Goal: Information Seeking & Learning: Learn about a topic

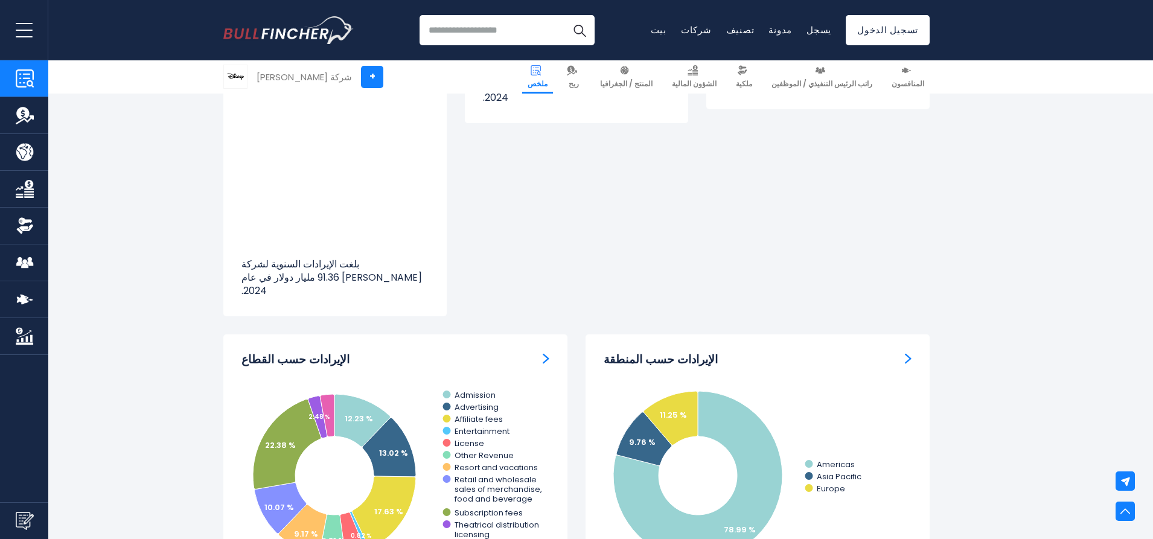
scroll to position [906, 0]
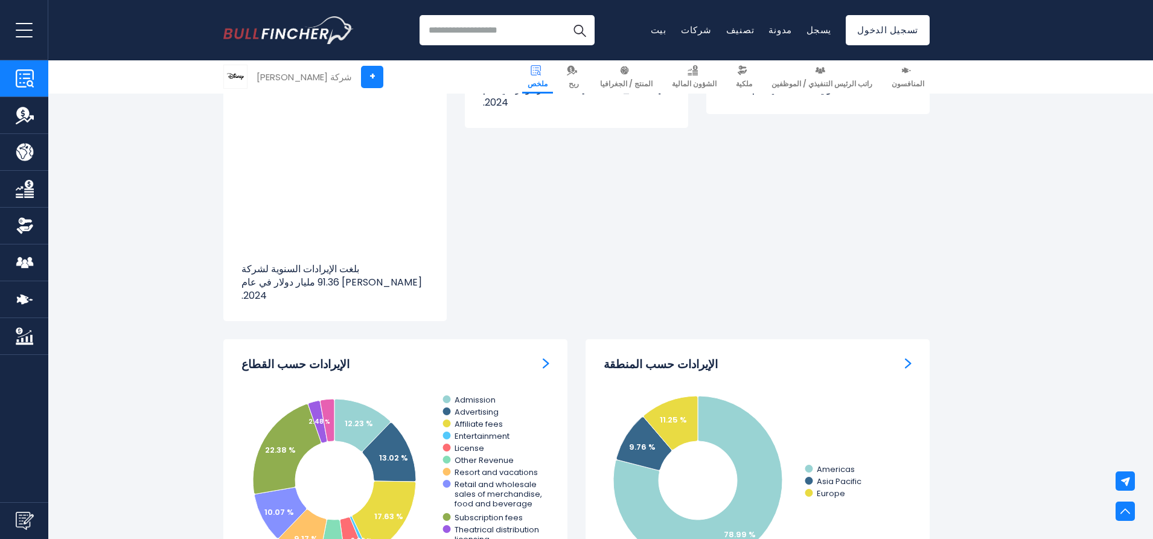
click at [533, 357] on div "الإيرادات حسب القطاع" at bounding box center [396, 364] width 308 height 15
click at [544, 358] on img "الإيرادات حسب القطاع" at bounding box center [546, 363] width 7 height 11
drag, startPoint x: 530, startPoint y: 345, endPoint x: 518, endPoint y: 356, distance: 15.8
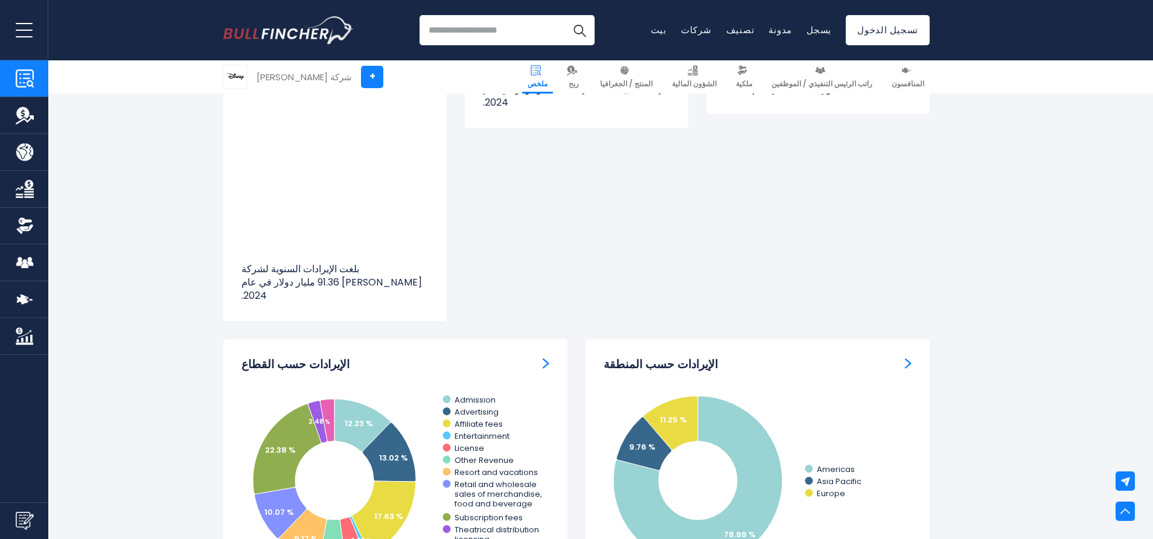
click at [528, 348] on div "الإيرادات حسب القطاع Created with Highcharts 12.1.2 12.23 % 13.02 % 17.63 % 0.8…" at bounding box center [395, 517] width 344 height 357
click at [344, 365] on div "الإيرادات حسب القطاع Created with Highcharts 12.1.2 12.23 % 13.02 % 17.63 % 0.8…" at bounding box center [395, 517] width 344 height 357
drag, startPoint x: 276, startPoint y: 341, endPoint x: 267, endPoint y: 335, distance: 11.2
click at [272, 356] on font "الإيرادات حسب القطاع" at bounding box center [296, 364] width 108 height 16
click at [266, 356] on font "الإيرادات حسب القطاع" at bounding box center [296, 364] width 108 height 16
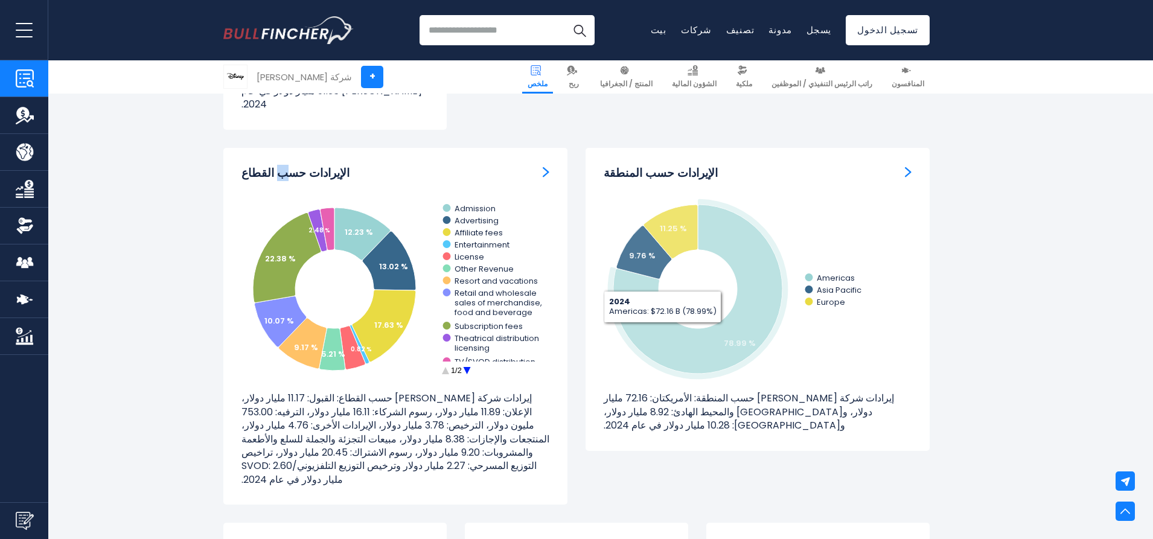
scroll to position [1147, 0]
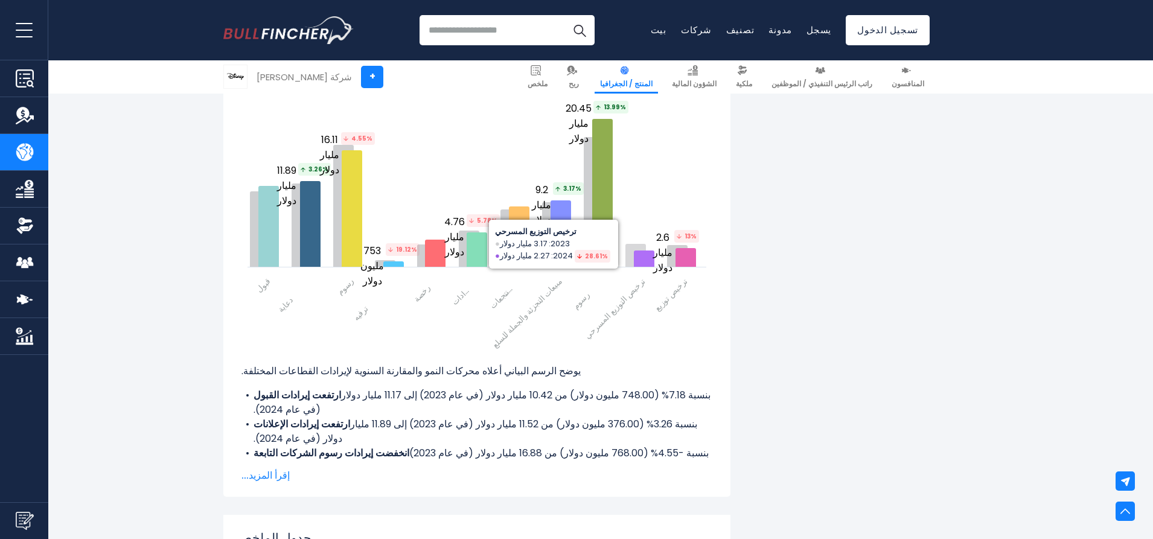
scroll to position [1751, 0]
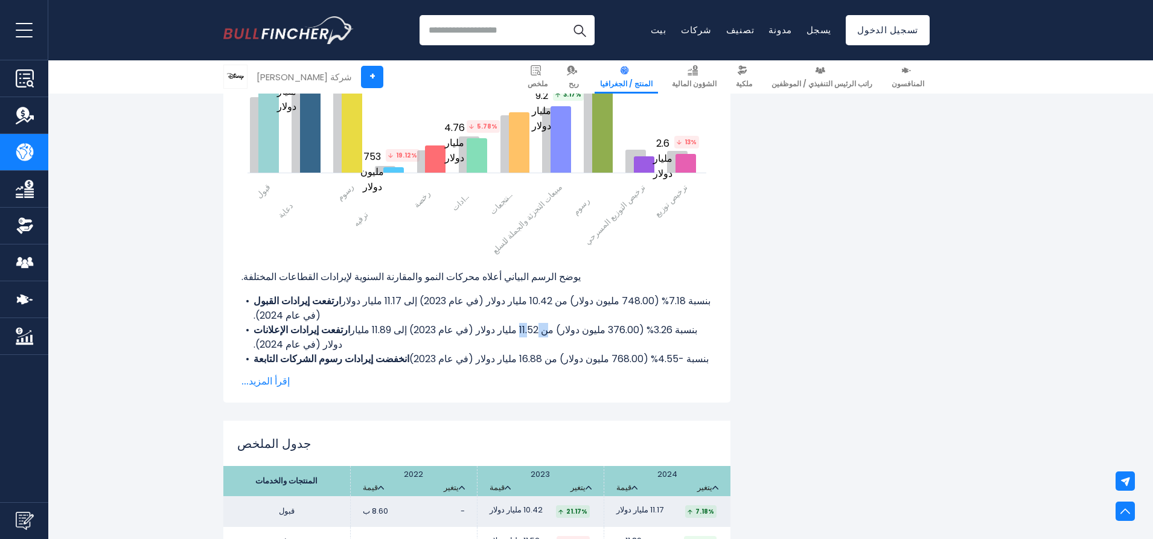
drag, startPoint x: 559, startPoint y: 315, endPoint x: 535, endPoint y: 315, distance: 23.5
click at [535, 323] on font "بنسبة 3.26% (376.00 مليون دولار) من 11.52 مليار دولار (في عام 2023) إلى 11.89 م…" at bounding box center [476, 337] width 444 height 28
click at [536, 323] on font "بنسبة 3.26% (376.00 مليون دولار) من 11.52 مليار دولار (في عام 2023) إلى 11.89 م…" at bounding box center [476, 337] width 444 height 28
